Goal: Transaction & Acquisition: Purchase product/service

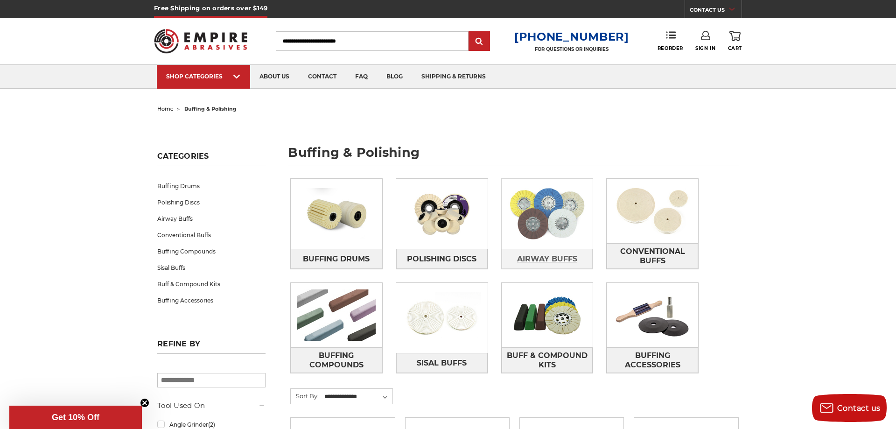
click at [545, 258] on span "Airway Buffs" at bounding box center [547, 259] width 60 height 16
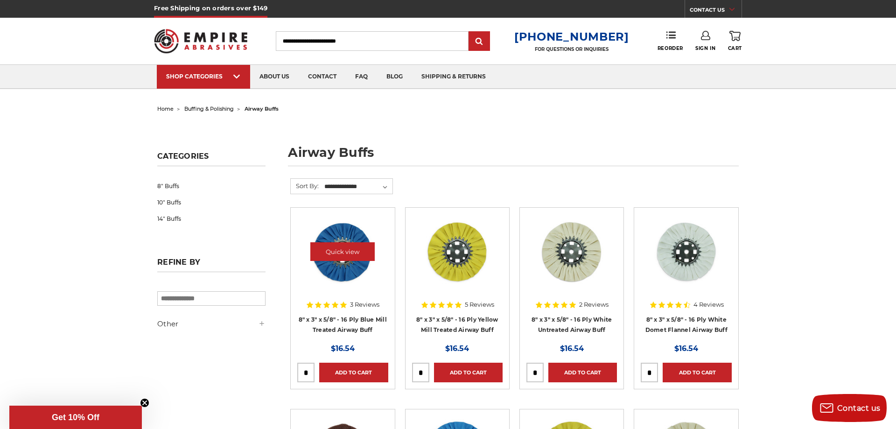
click at [329, 268] on img at bounding box center [342, 251] width 75 height 75
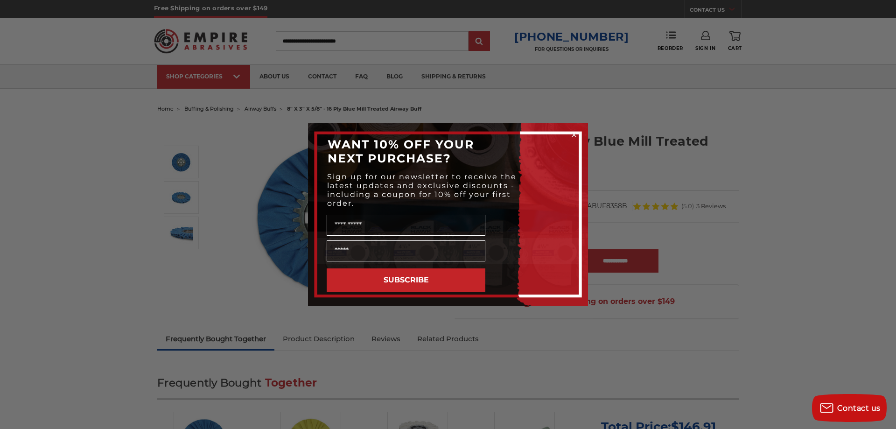
click at [575, 133] on circle "Close dialog" at bounding box center [574, 135] width 9 height 9
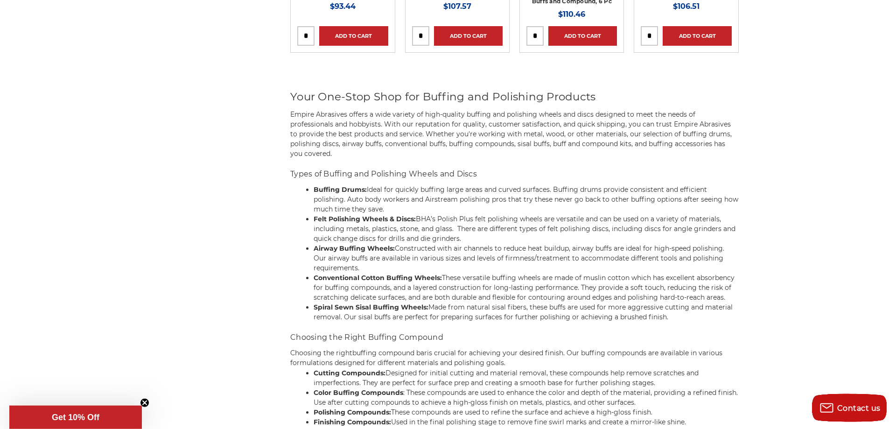
scroll to position [3191, 0]
